Goal: Task Accomplishment & Management: Manage account settings

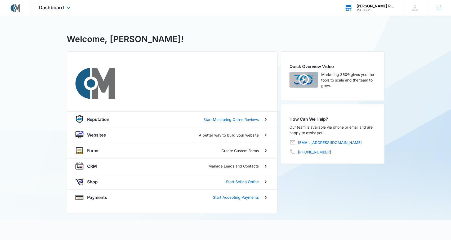
click at [379, 9] on div "M40172" at bounding box center [376, 10] width 39 height 4
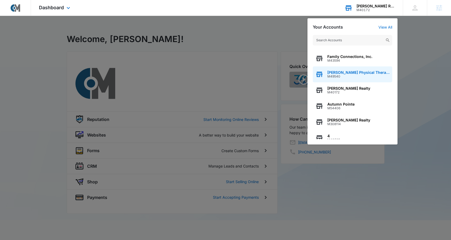
scroll to position [36, 0]
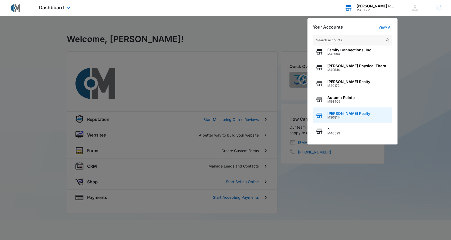
click at [350, 114] on span "[PERSON_NAME] Realty" at bounding box center [349, 114] width 43 height 4
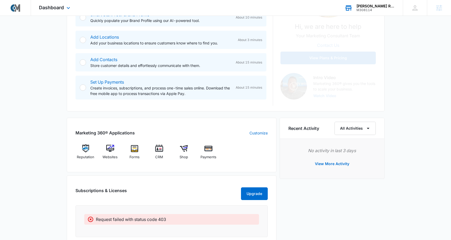
scroll to position [155, 0]
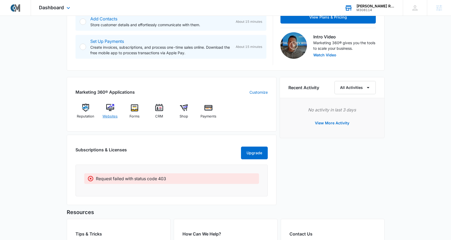
click at [112, 107] on img at bounding box center [110, 108] width 8 height 8
